Goal: Contribute content

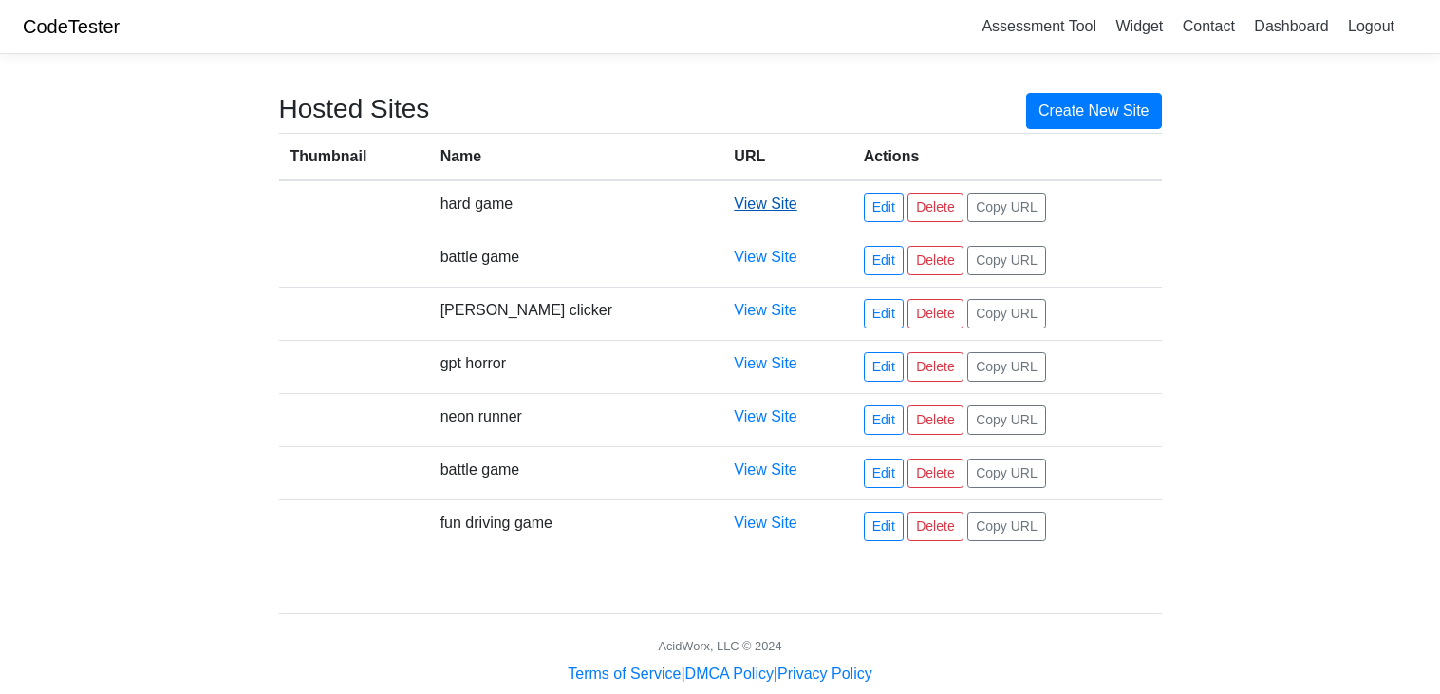
click at [734, 201] on link "View Site" at bounding box center [765, 204] width 63 height 16
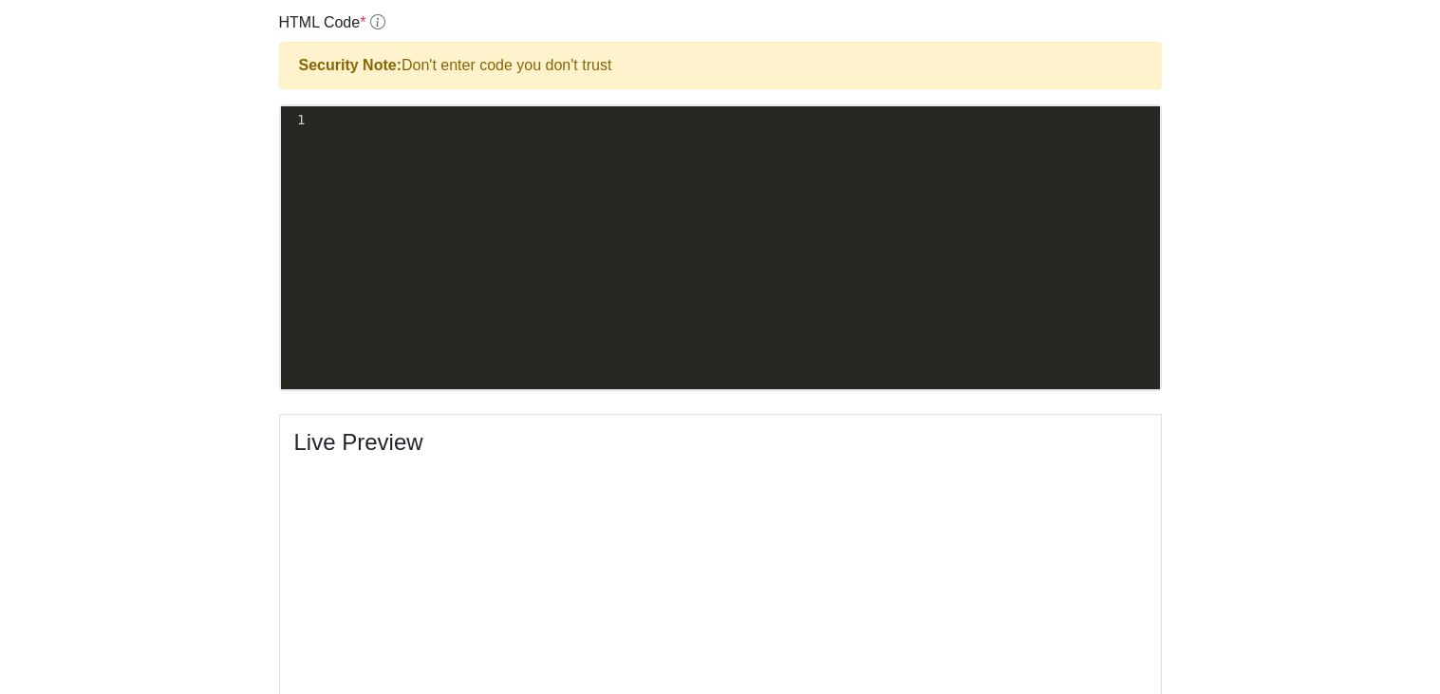
scroll to position [545, 0]
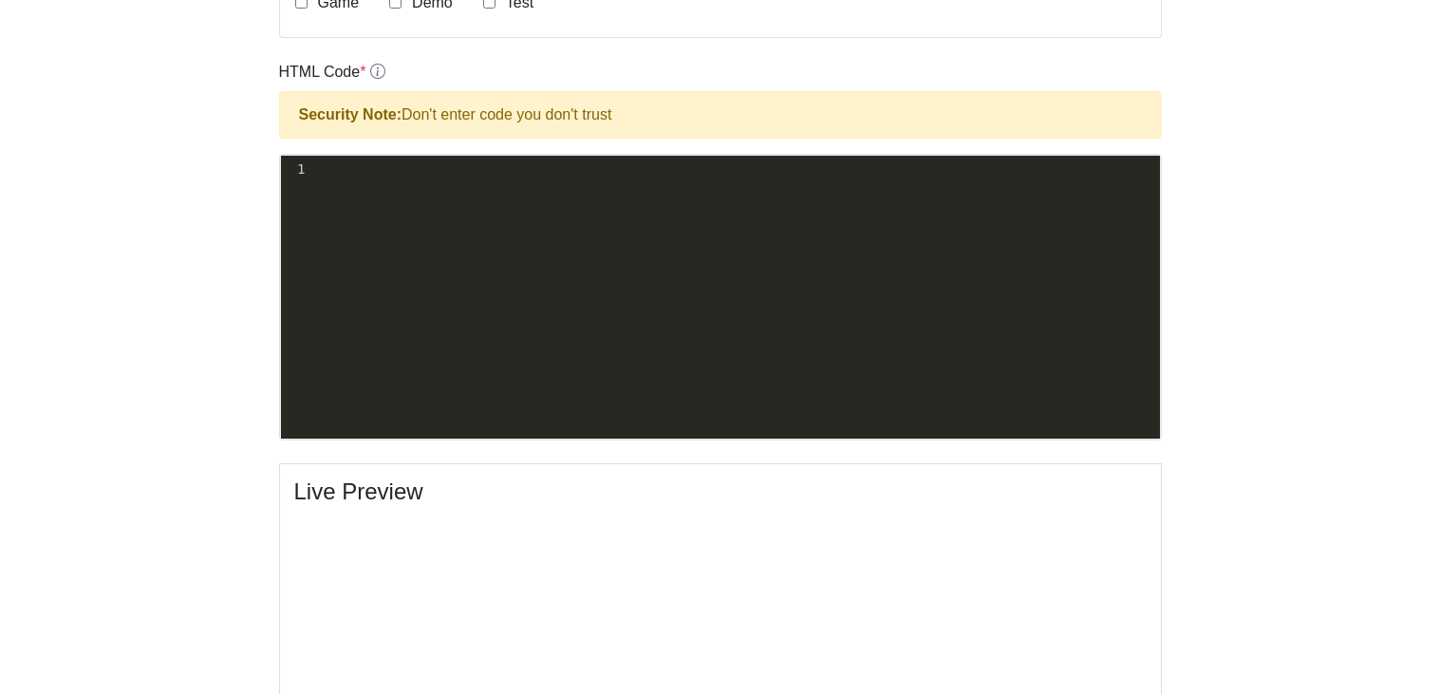
click at [399, 179] on div "xxxxxxxxxx 1 ​" at bounding box center [735, 170] width 852 height 28
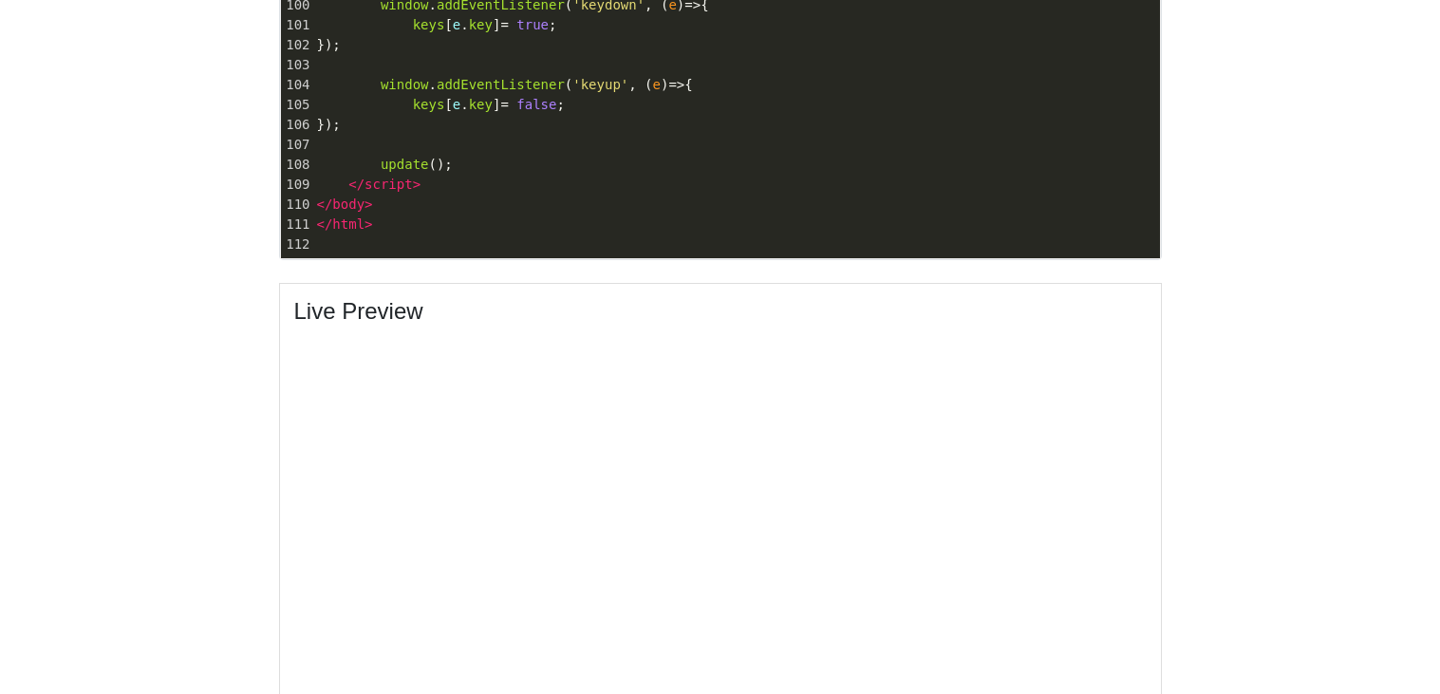
scroll to position [0, 0]
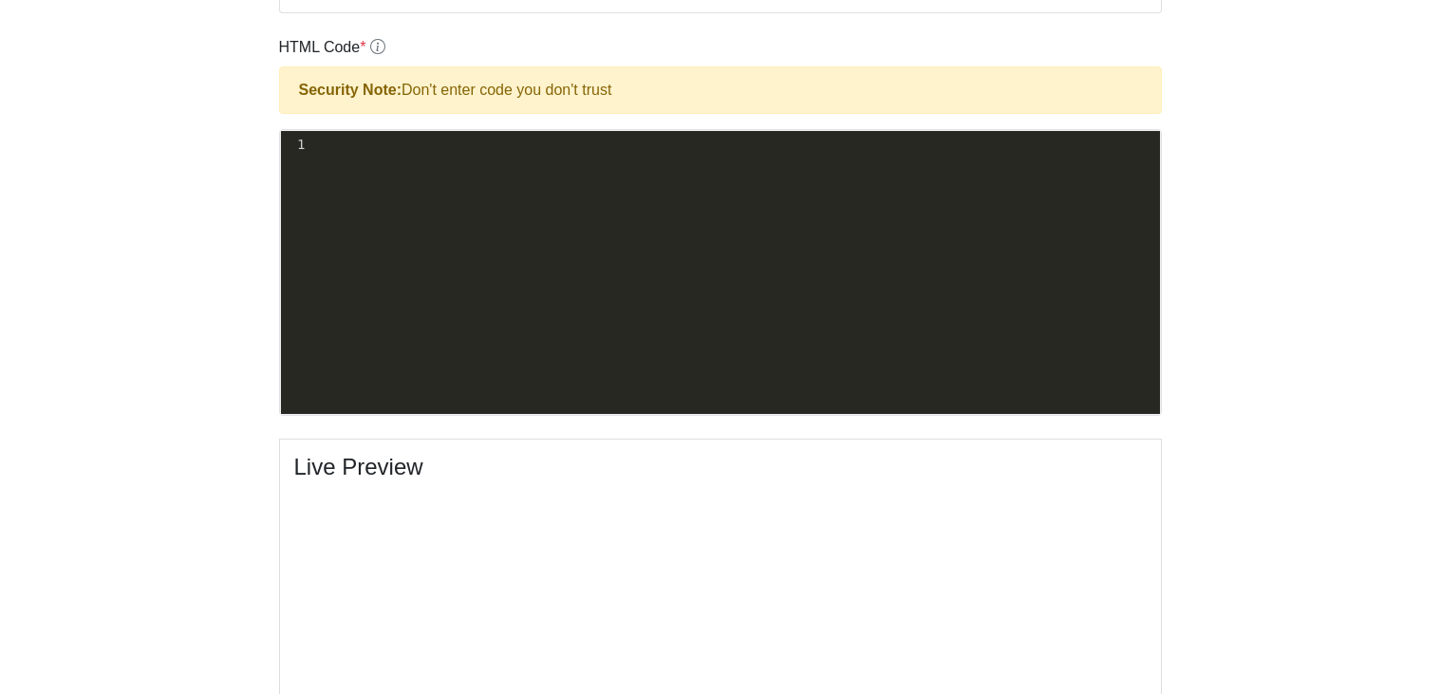
scroll to position [605, 0]
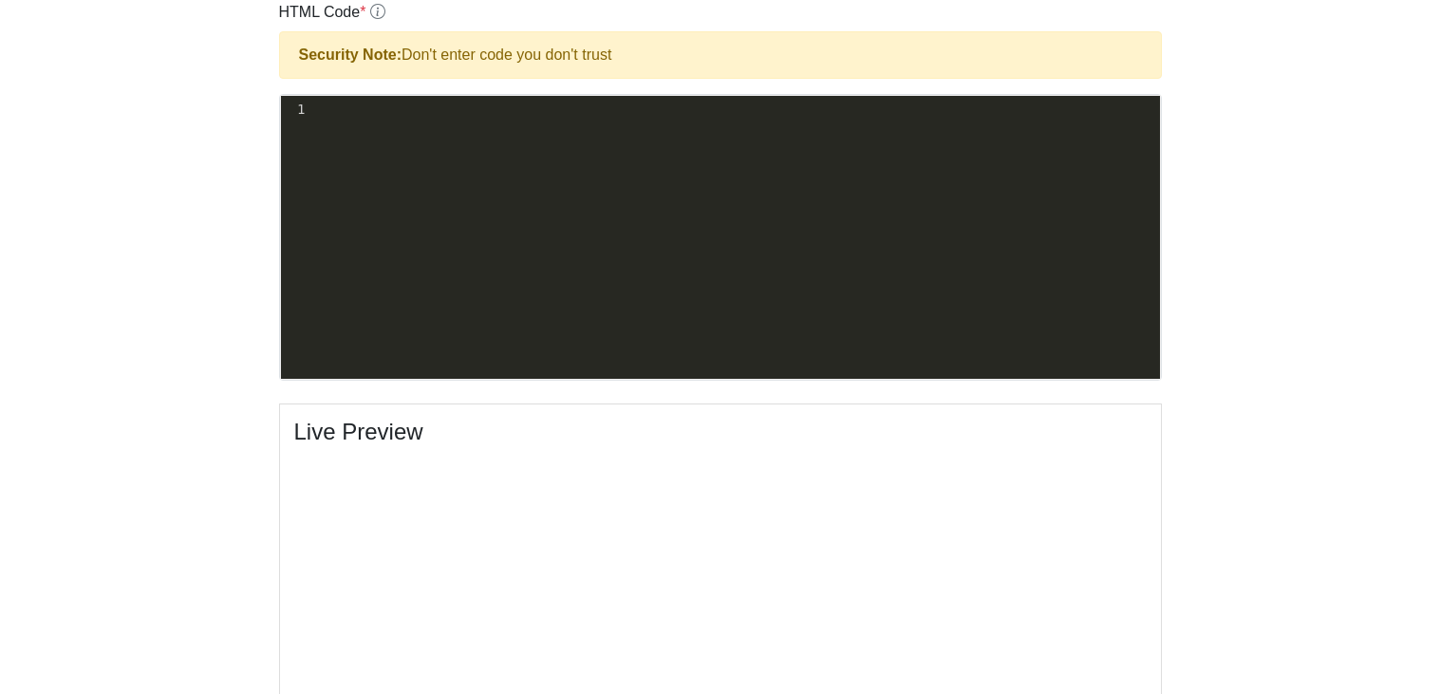
click at [368, 114] on pre "​" at bounding box center [735, 110] width 852 height 20
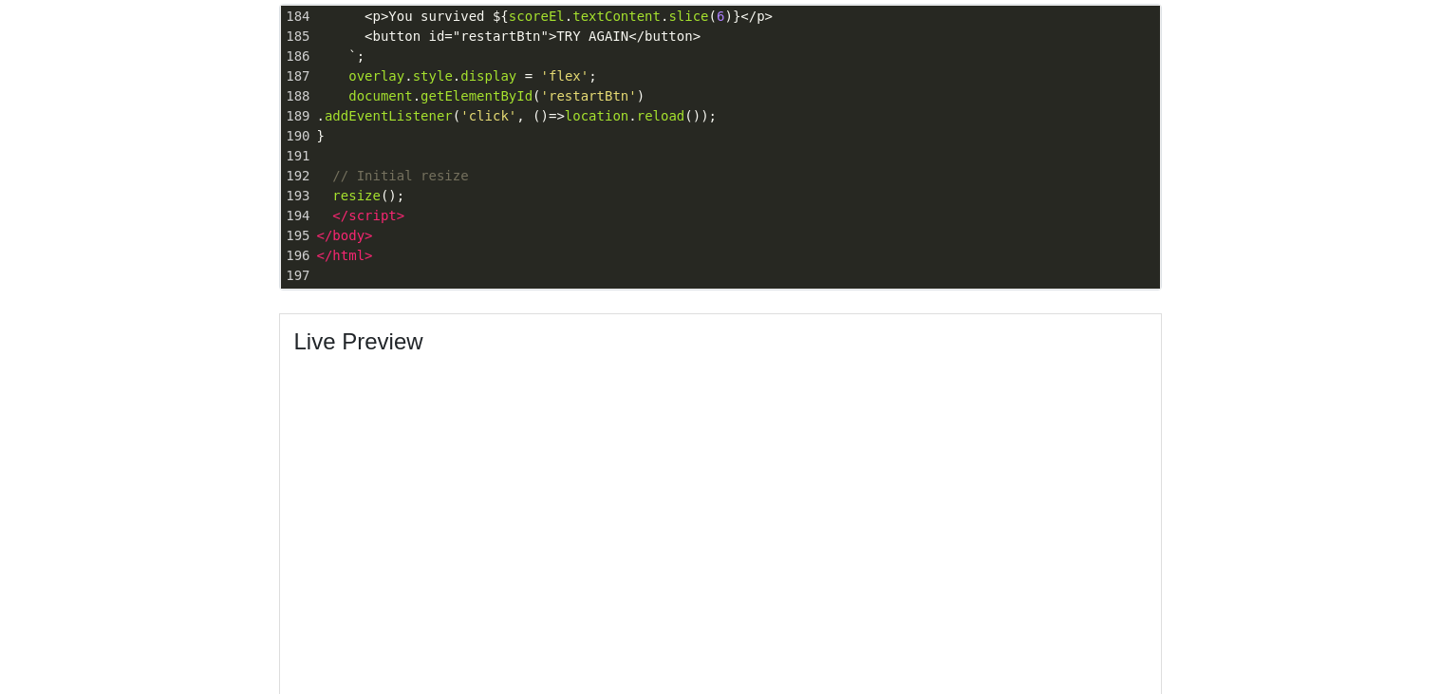
scroll to position [689, 0]
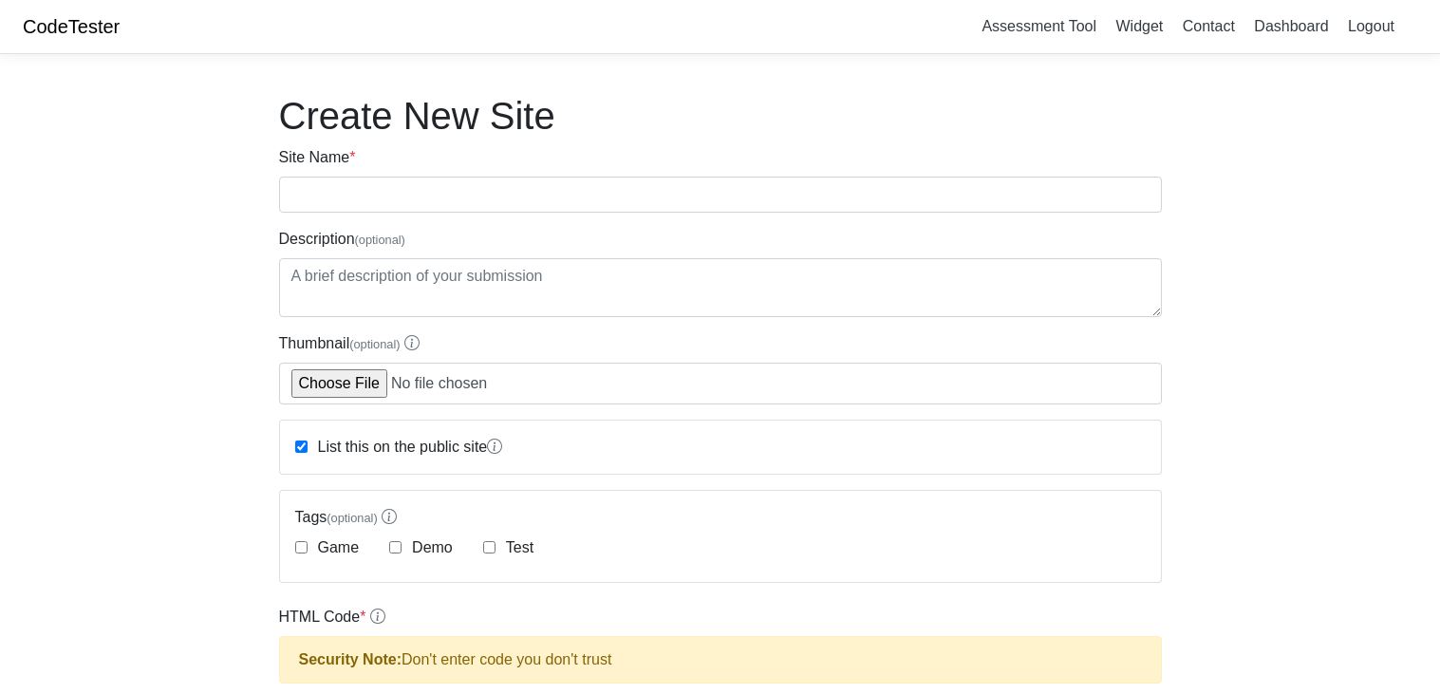
scroll to position [689, 0]
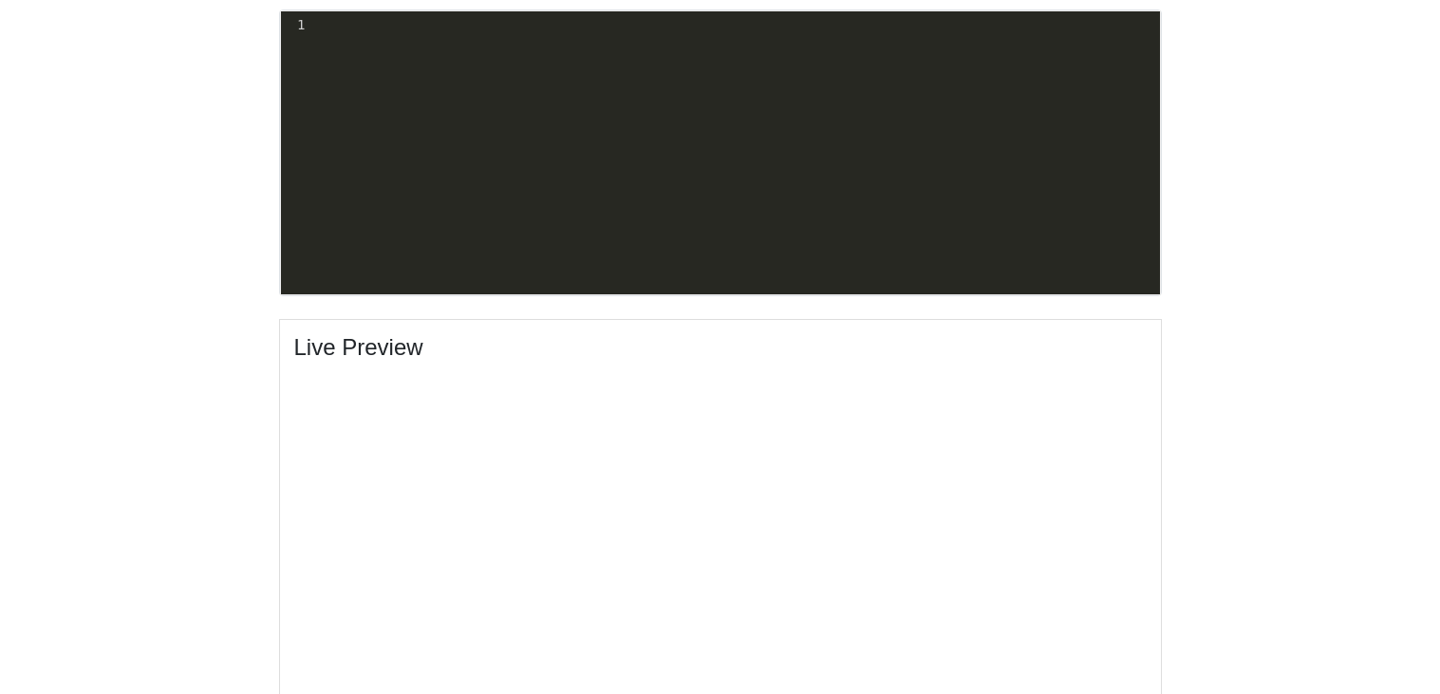
click at [406, 31] on pre "​" at bounding box center [735, 25] width 852 height 20
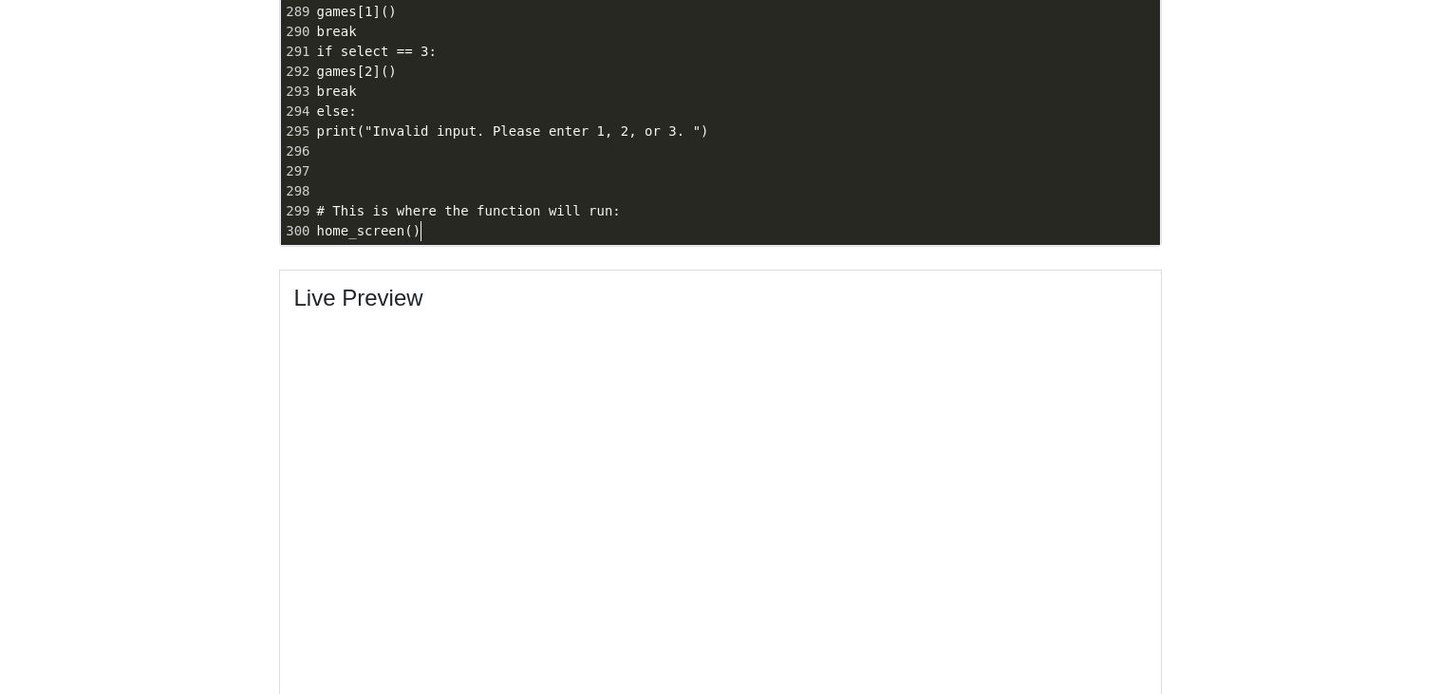
scroll to position [743, 0]
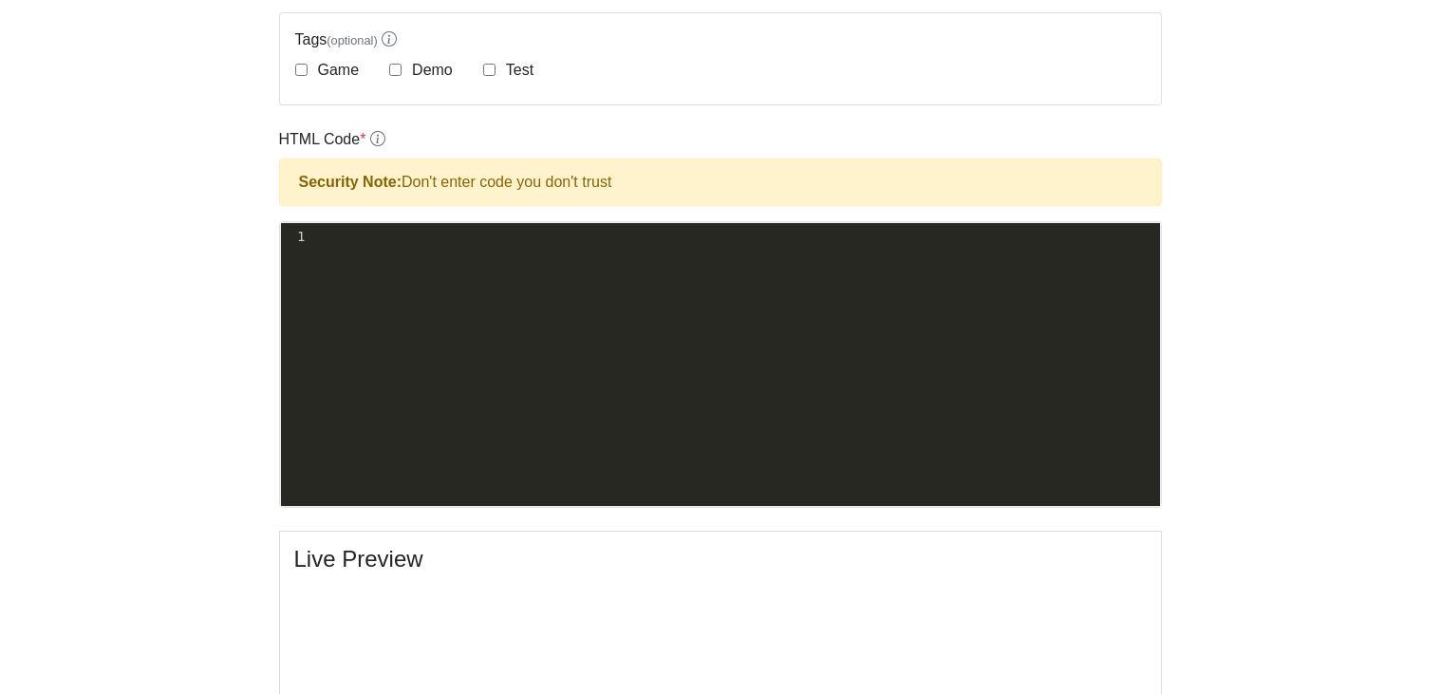
scroll to position [513, 0]
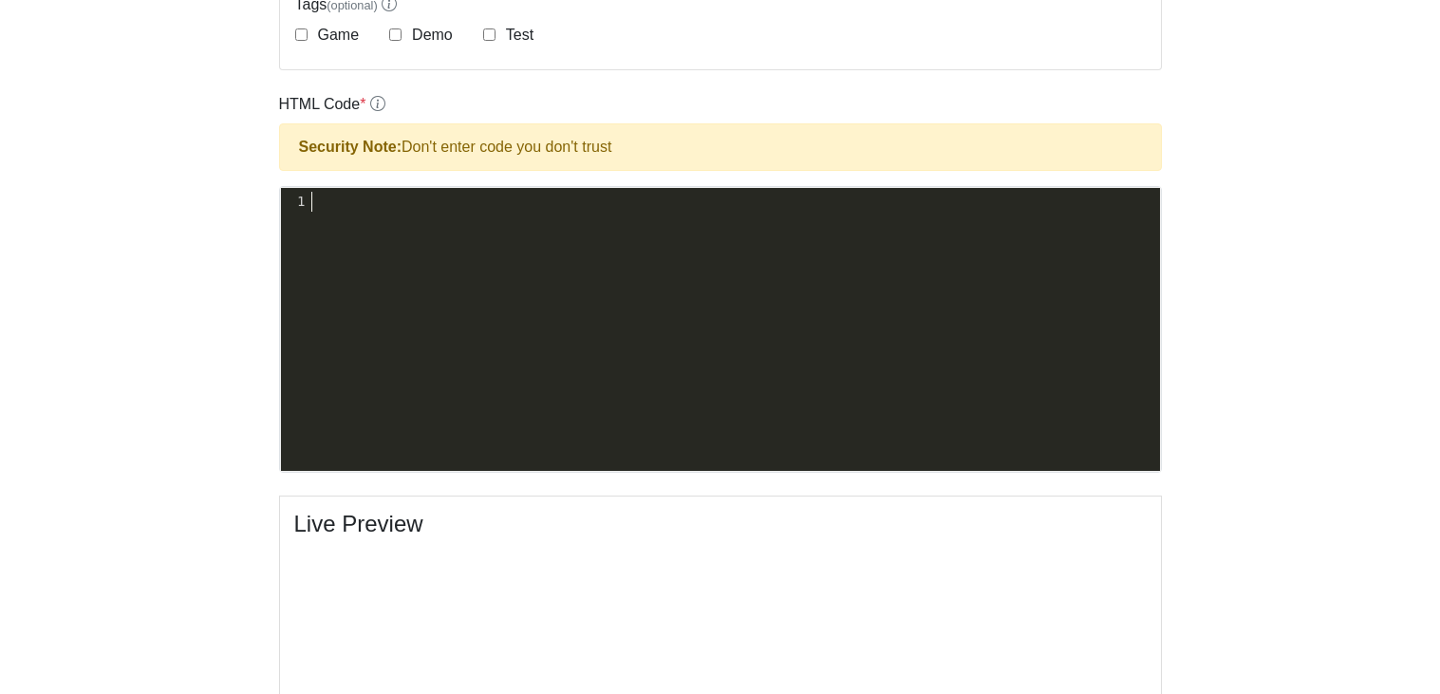
click at [430, 207] on pre "​" at bounding box center [735, 202] width 852 height 20
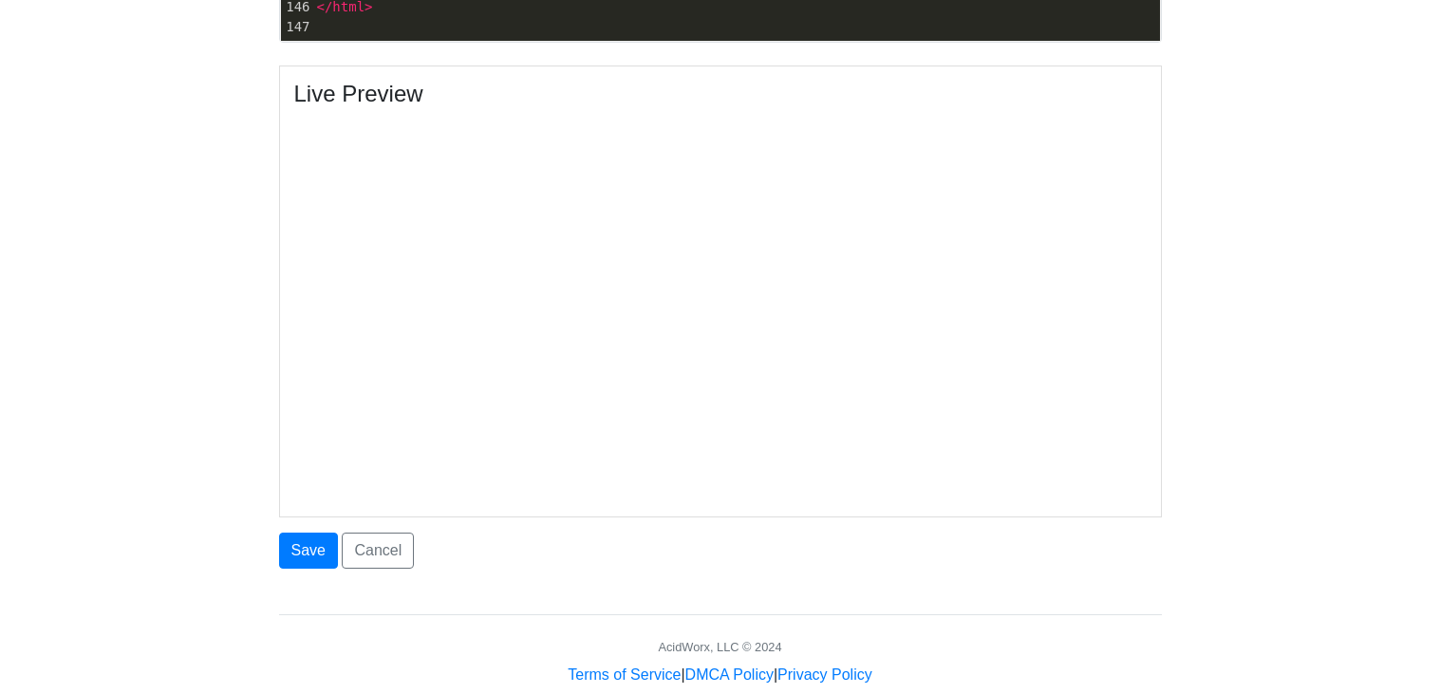
scroll to position [980, 0]
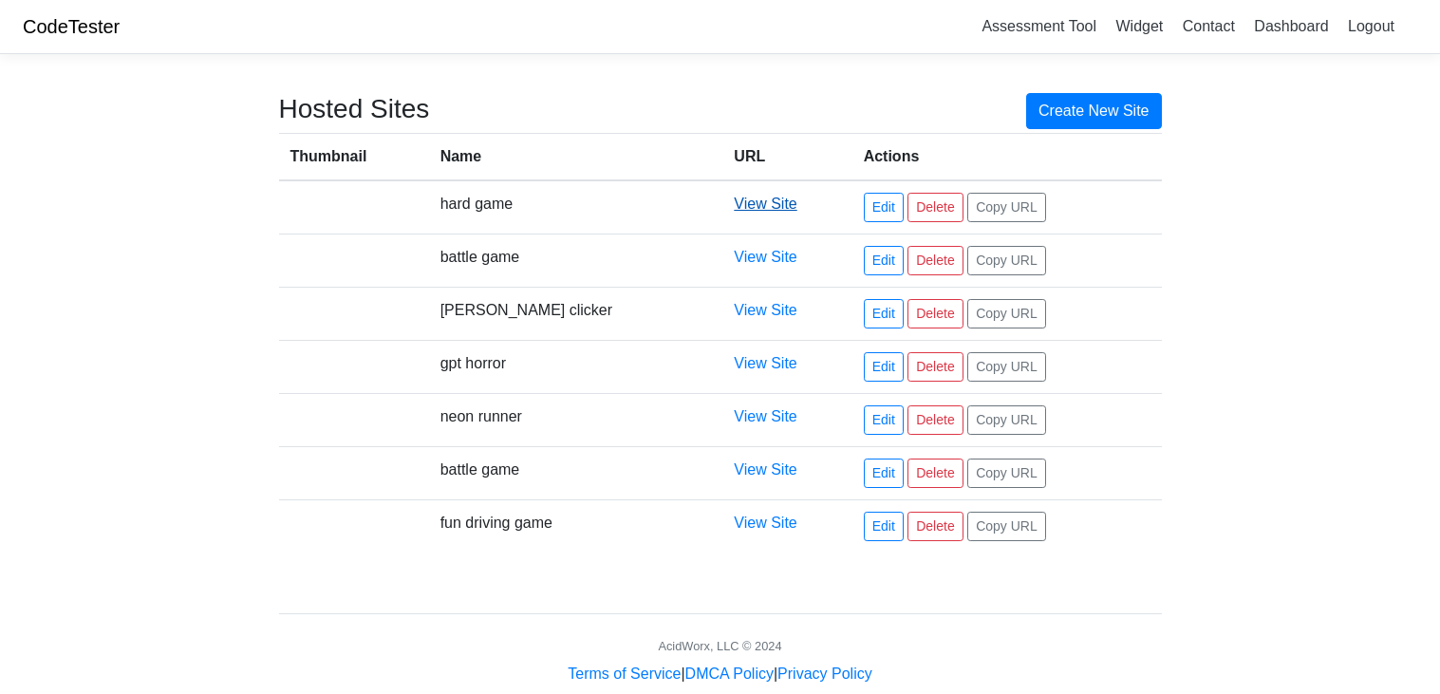
click at [734, 203] on link "View Site" at bounding box center [765, 204] width 63 height 16
click at [864, 197] on link "Edit" at bounding box center [884, 207] width 40 height 29
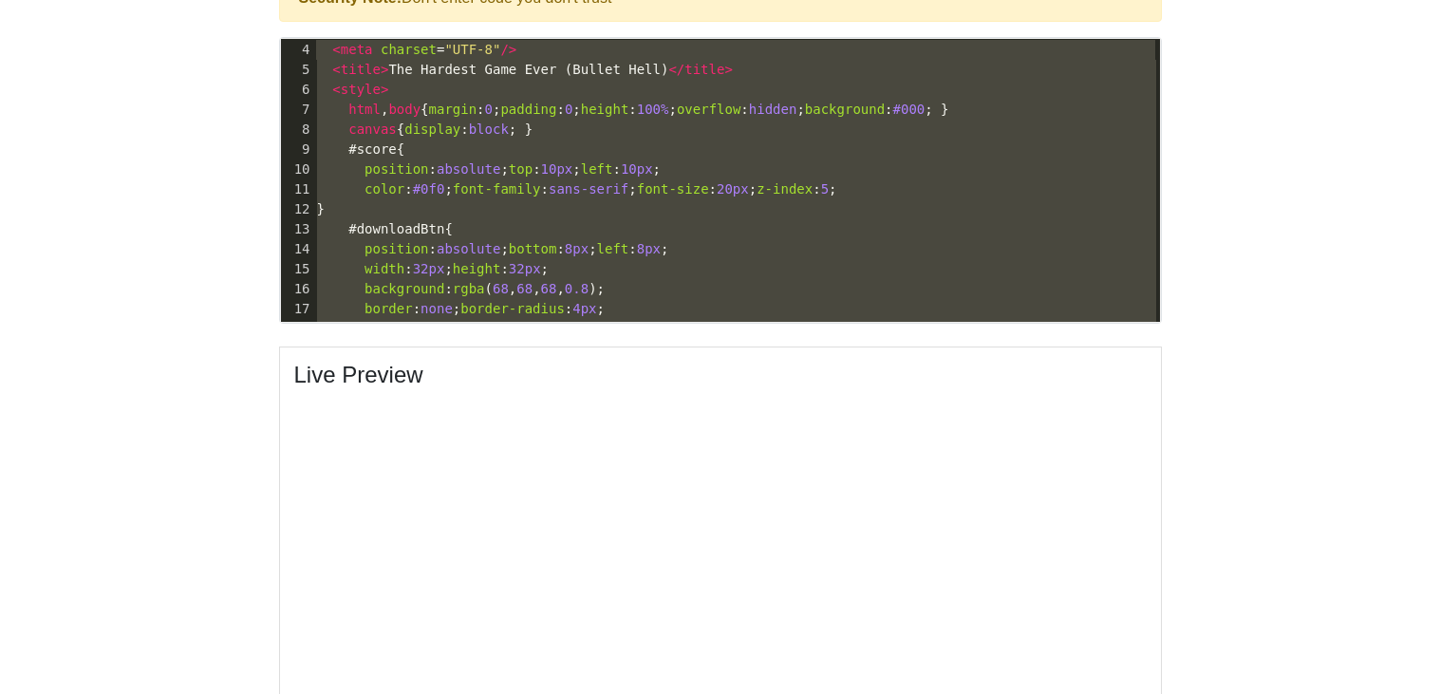
type textarea "<!DOCTYPE html> <html lang="en"> <head> <meta charset="UTF-8"/> <title>The Hard…"
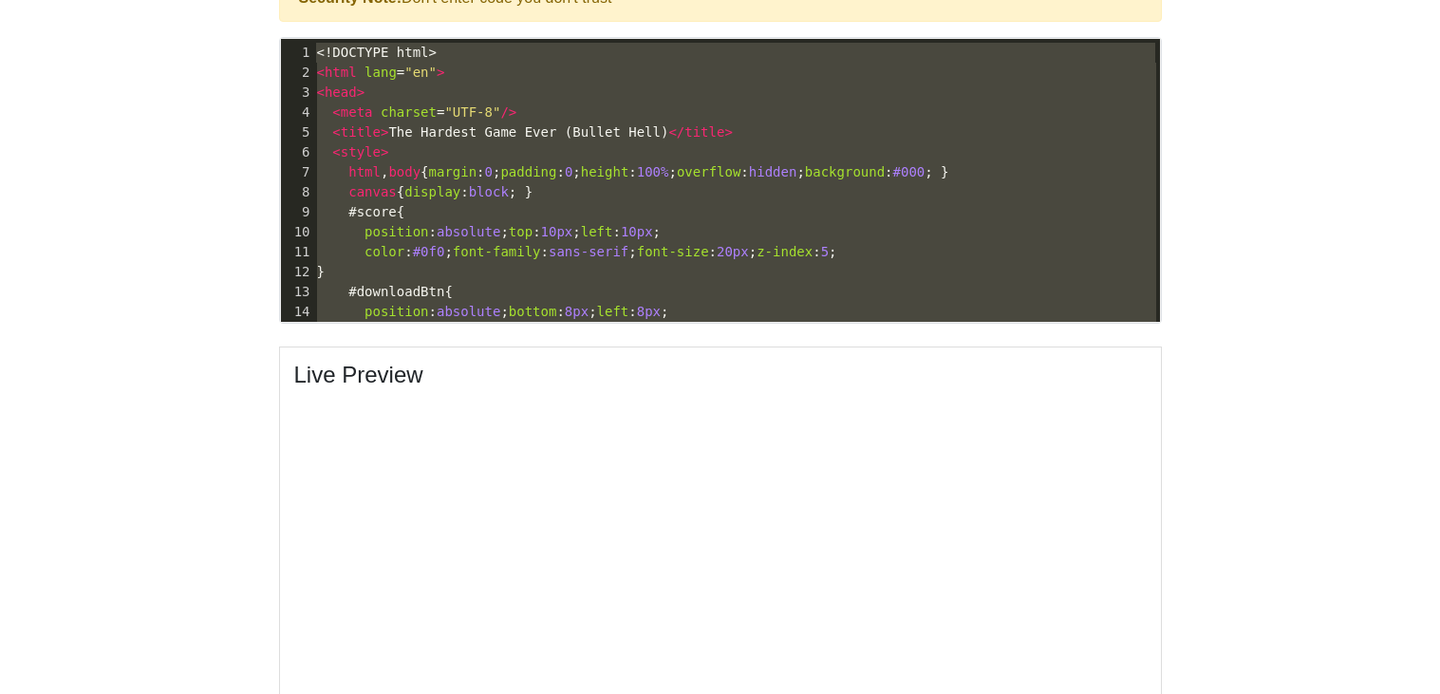
drag, startPoint x: 329, startPoint y: 307, endPoint x: 168, endPoint y: -113, distance: 449.7
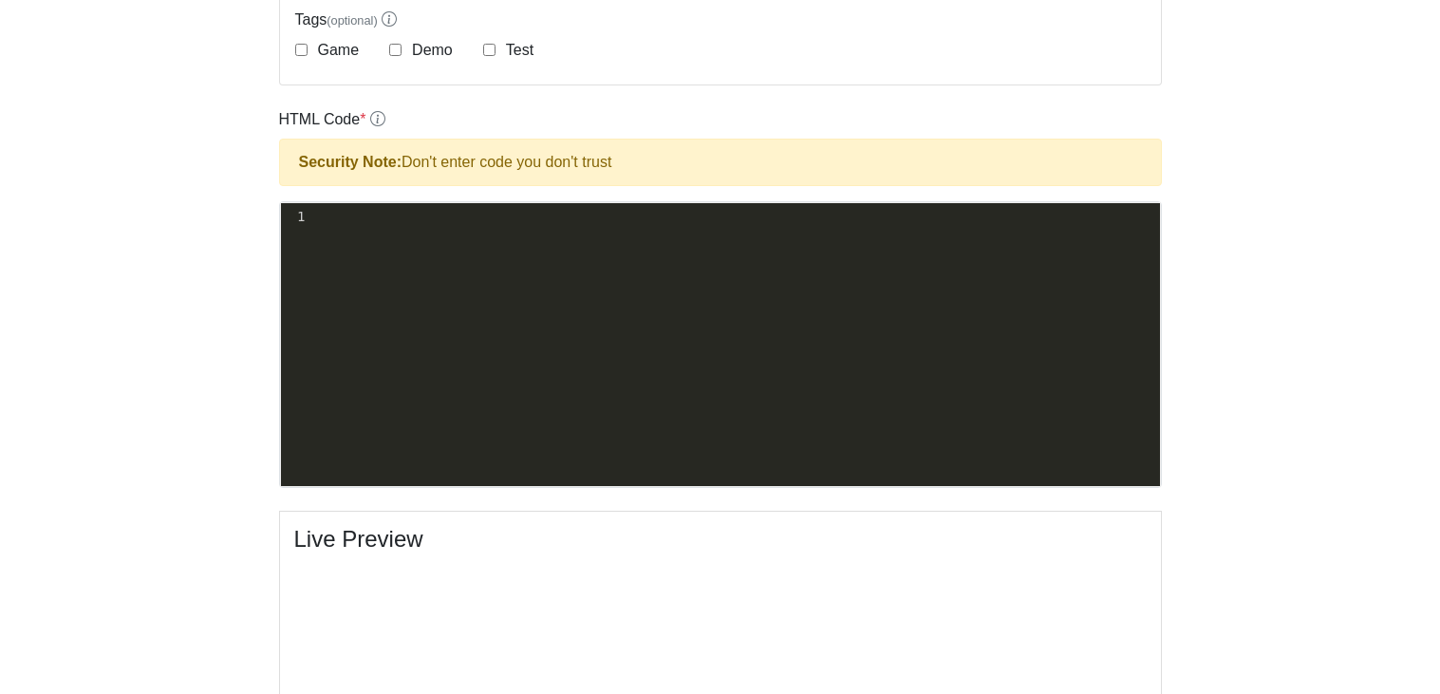
scroll to position [497, 0]
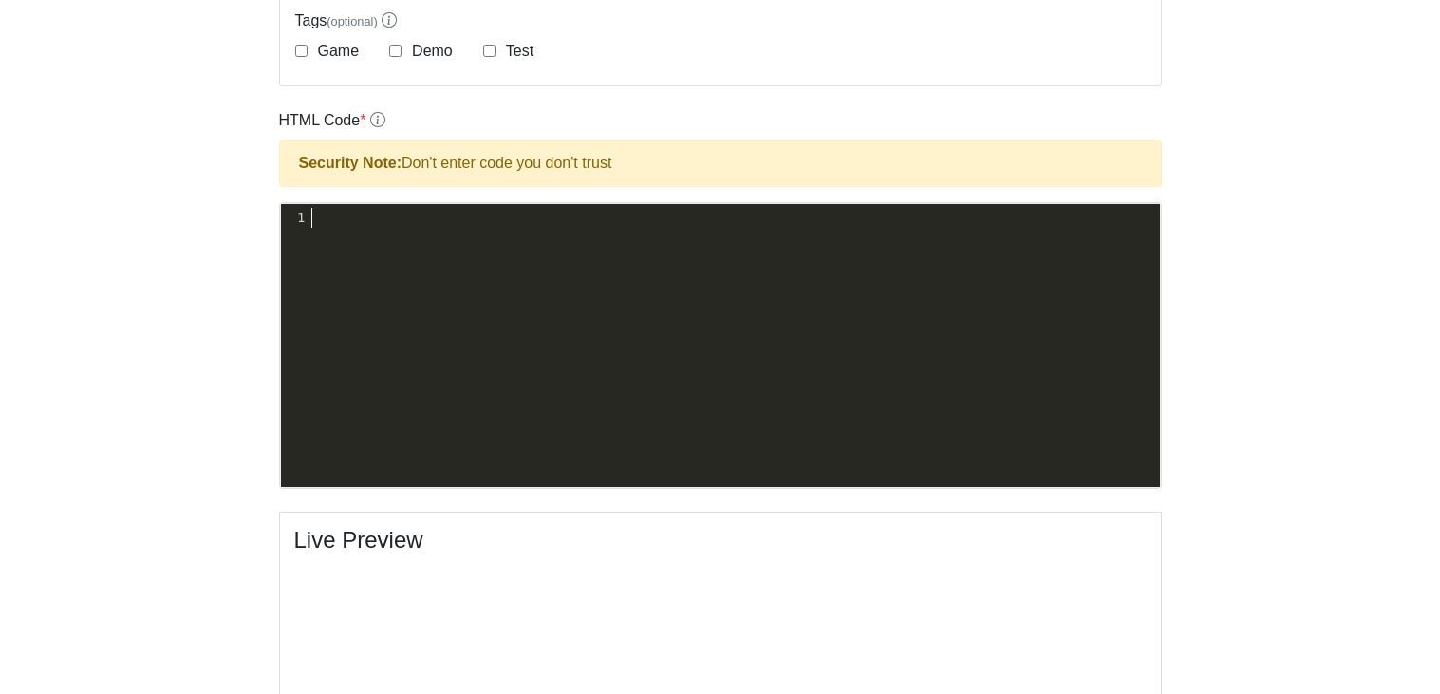
click at [406, 211] on pre "​" at bounding box center [735, 218] width 852 height 20
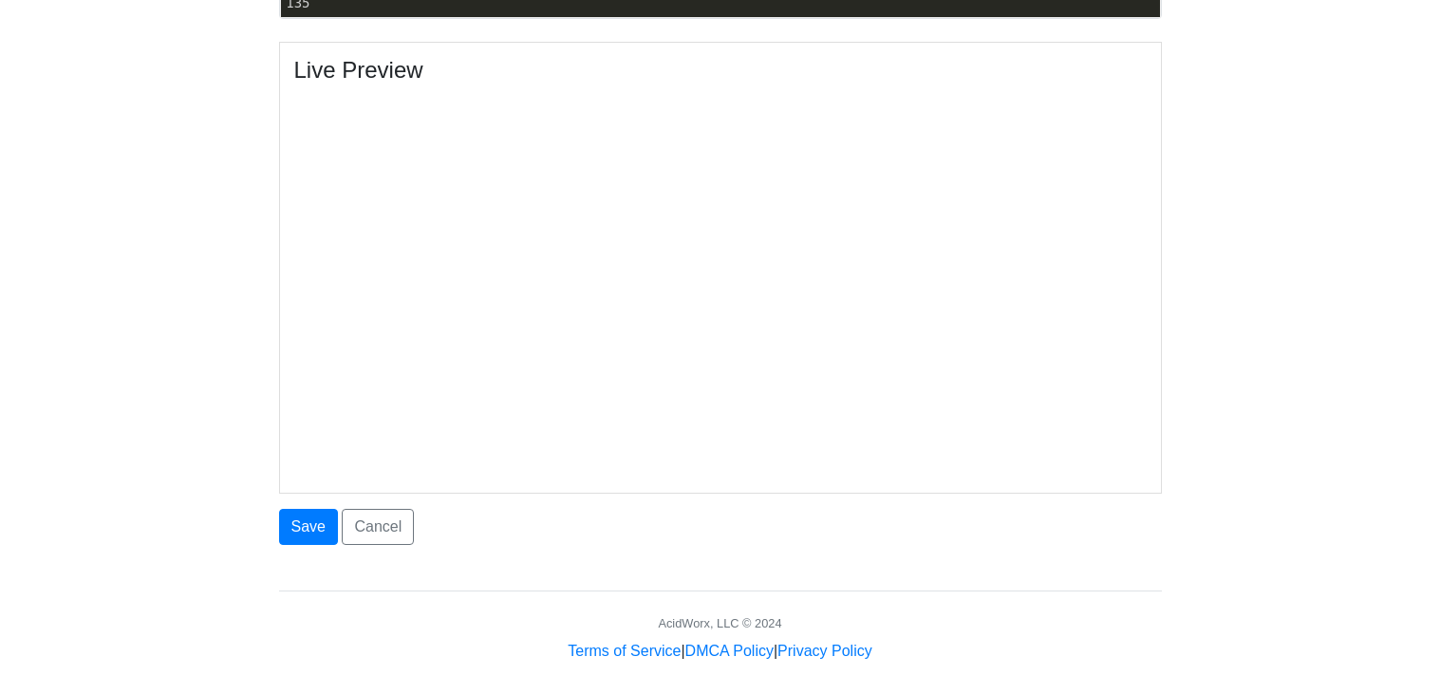
scroll to position [965, 0]
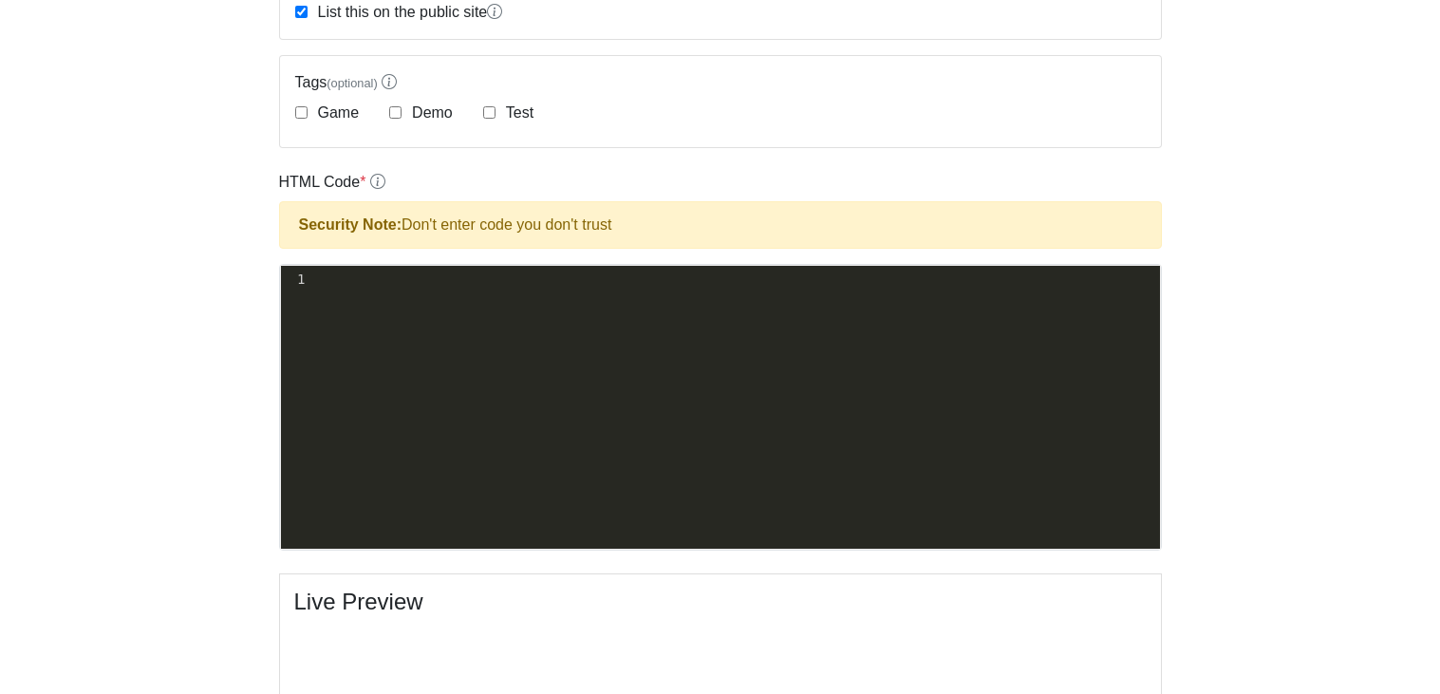
scroll to position [433, 0]
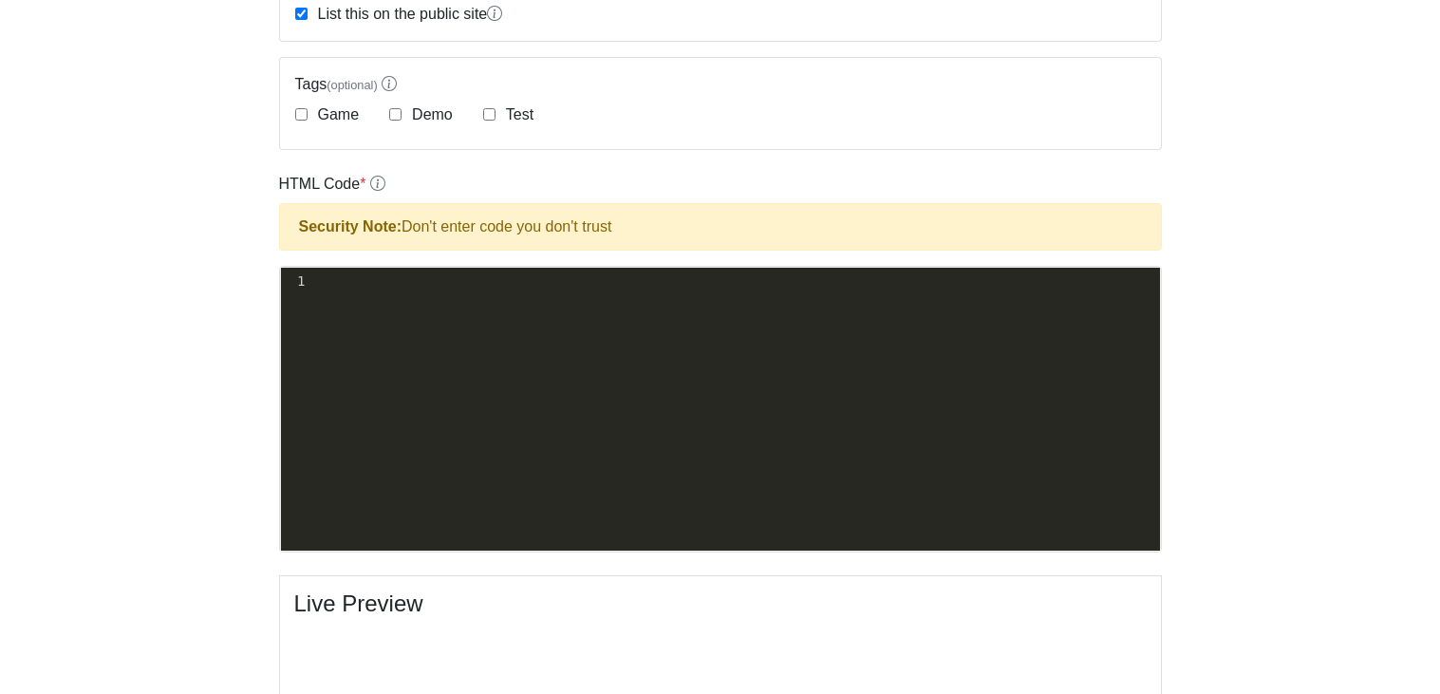
click at [479, 284] on pre "​" at bounding box center [735, 282] width 852 height 20
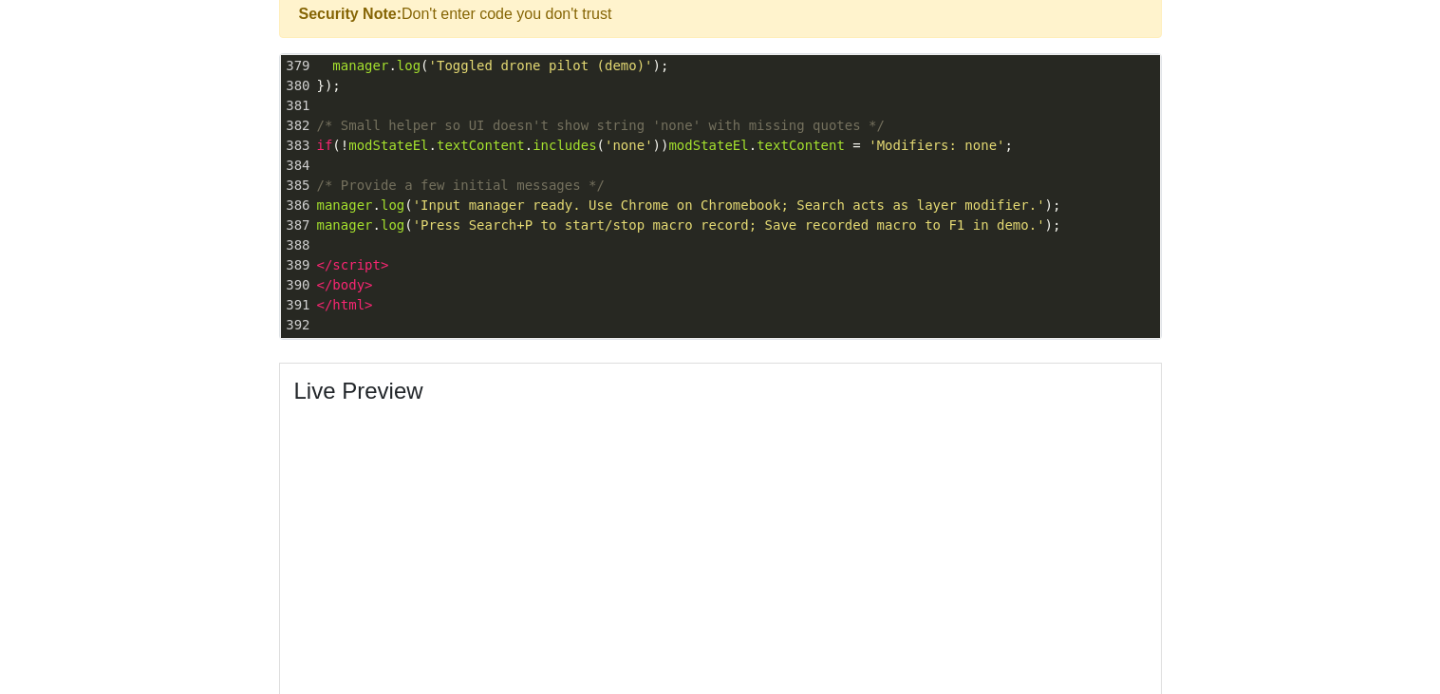
scroll to position [644, 0]
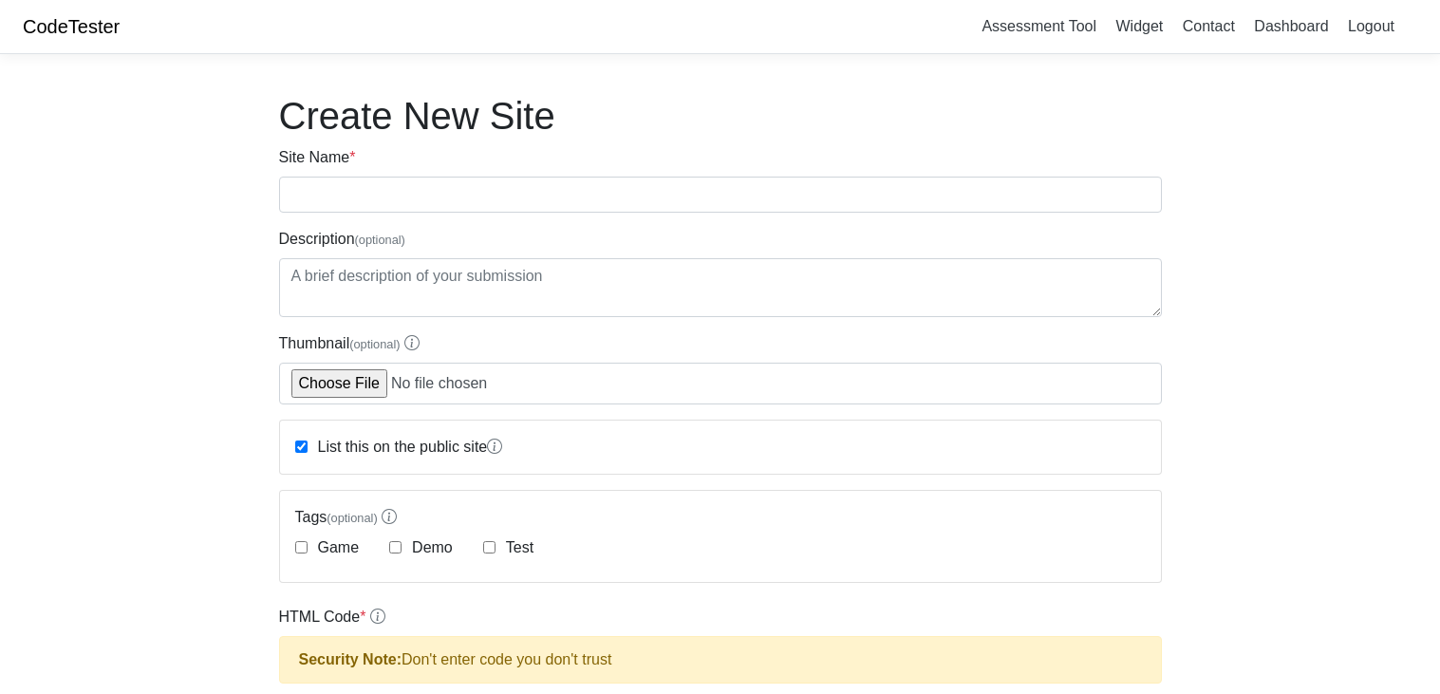
scroll to position [644, 0]
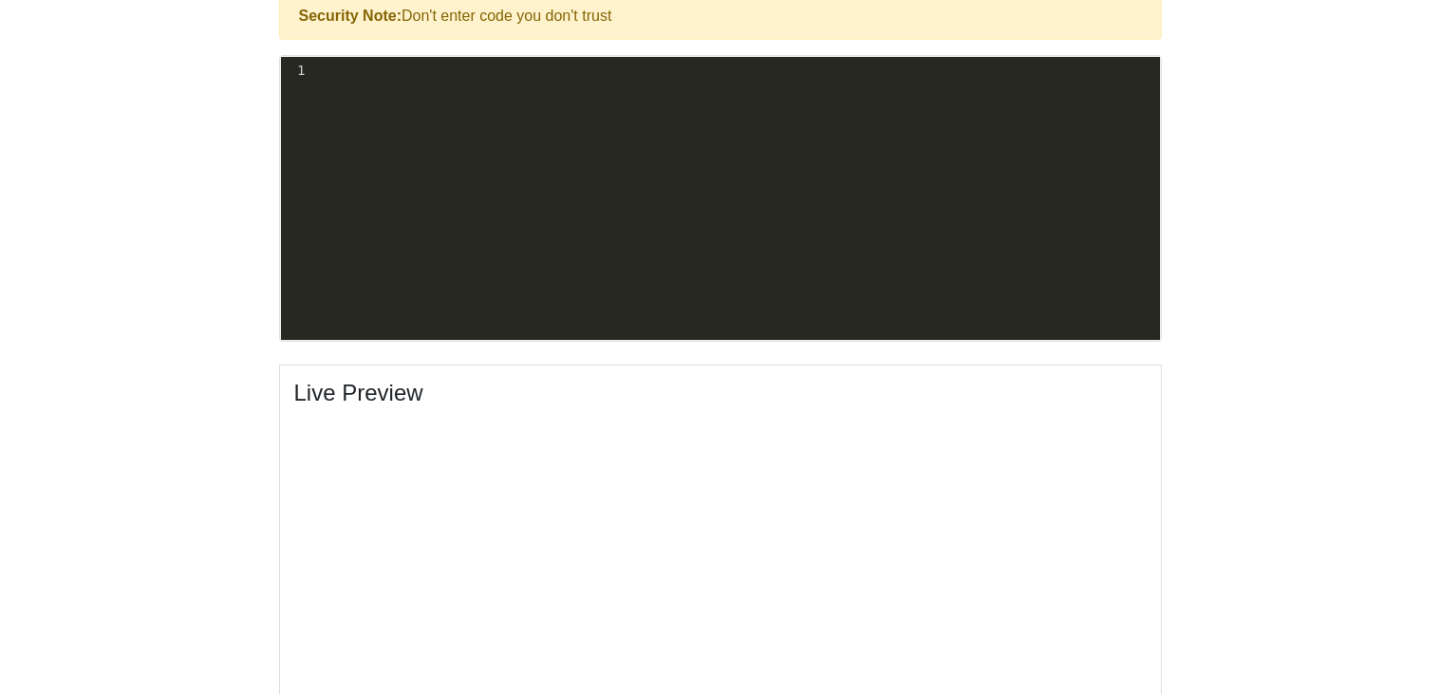
click at [347, 69] on pre "​" at bounding box center [735, 71] width 852 height 20
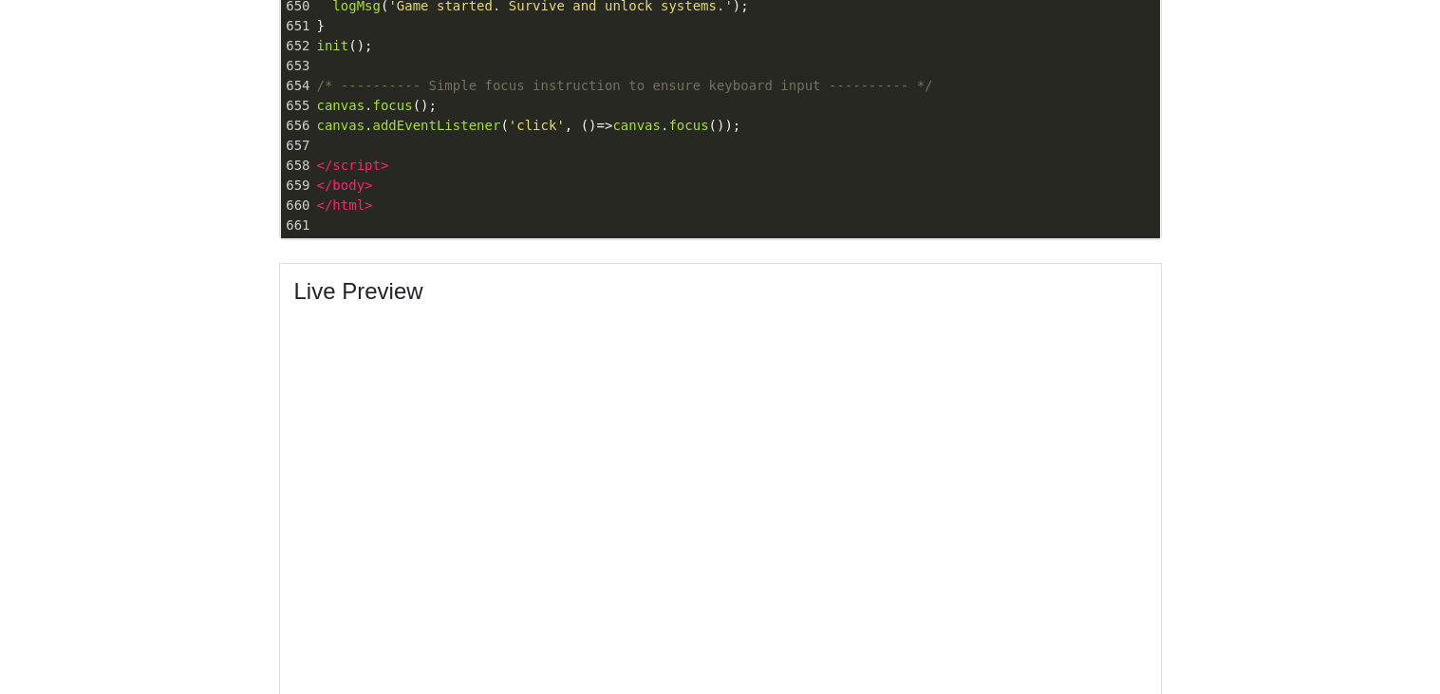
scroll to position [980, 0]
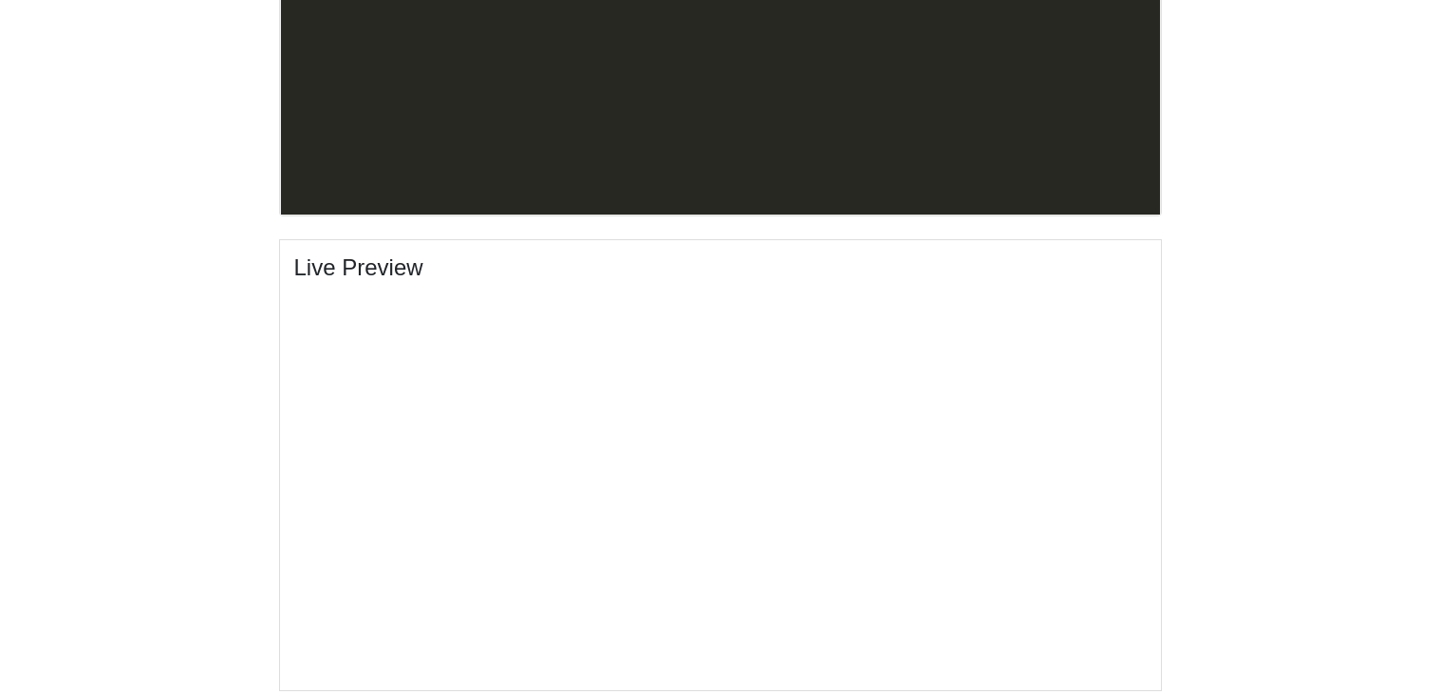
scroll to position [676, 0]
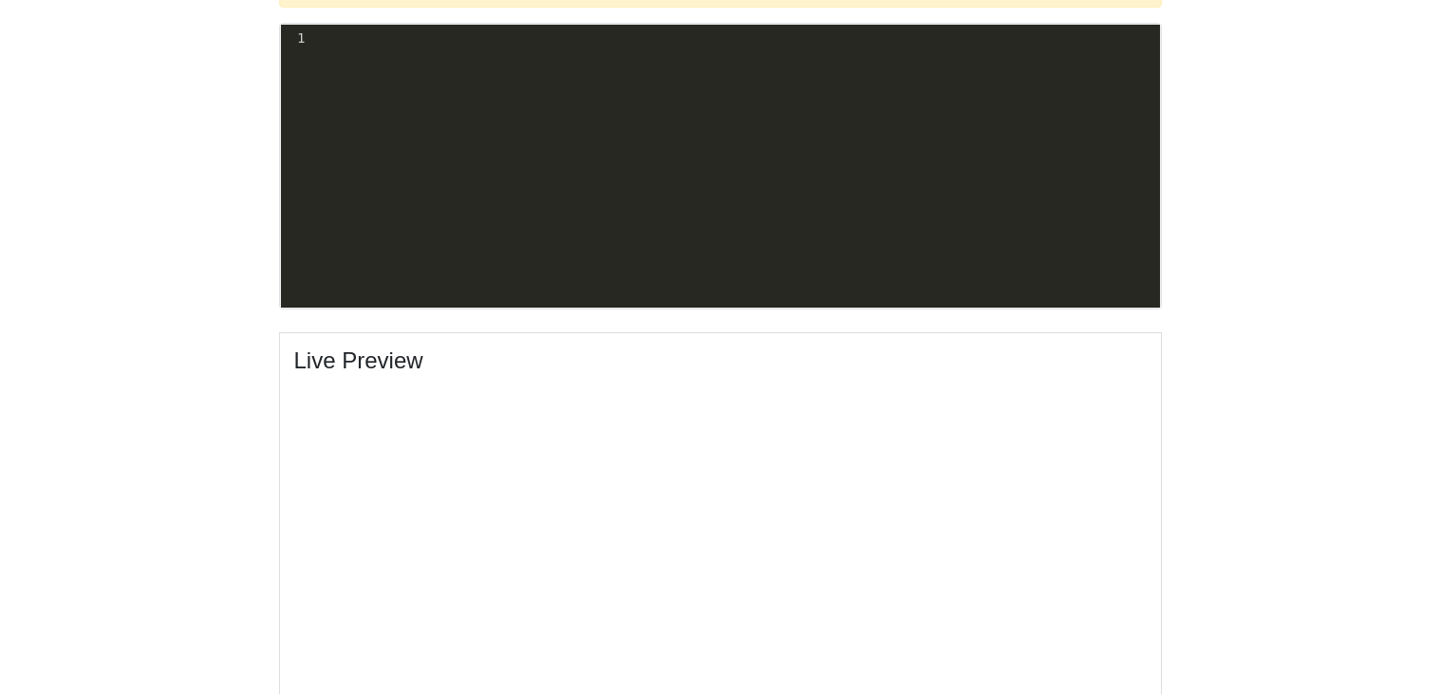
click at [553, 43] on pre "​" at bounding box center [735, 38] width 852 height 20
click at [341, 43] on pre "​" at bounding box center [735, 38] width 852 height 20
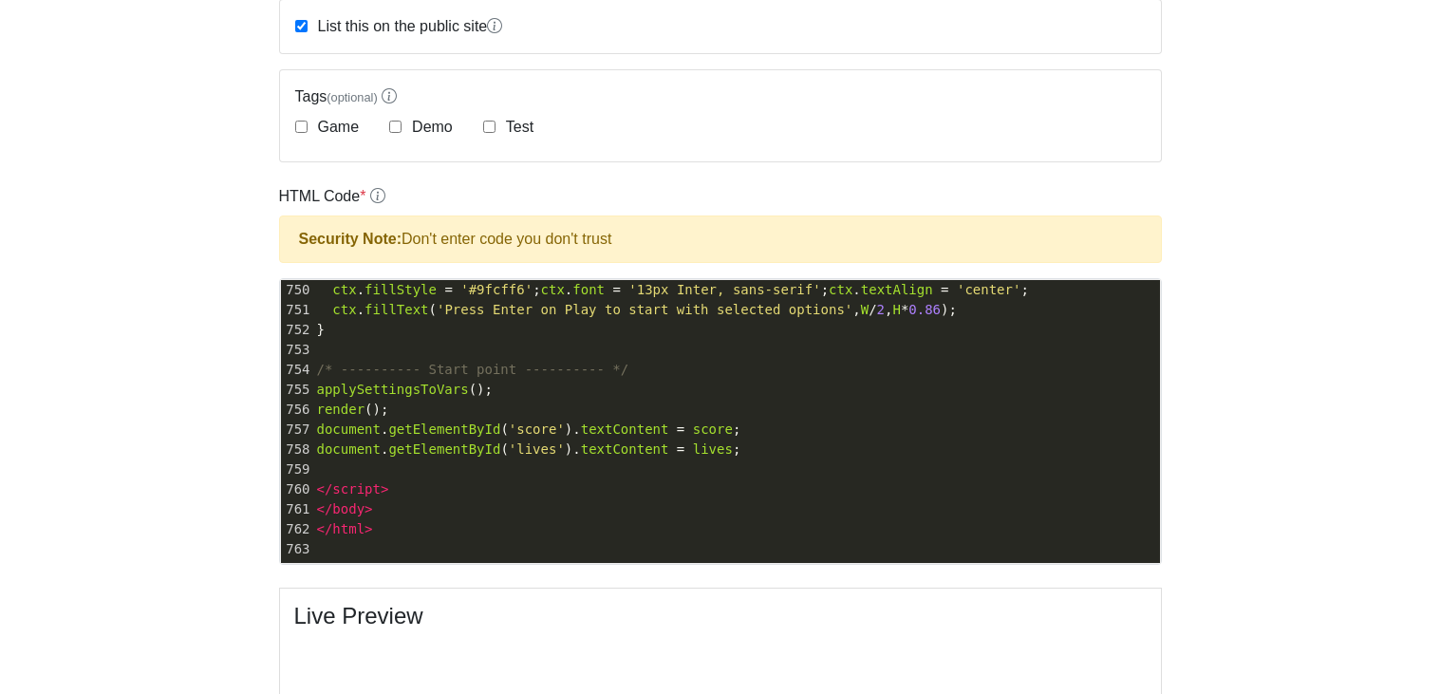
scroll to position [434, 0]
